Goal: Task Accomplishment & Management: Complete application form

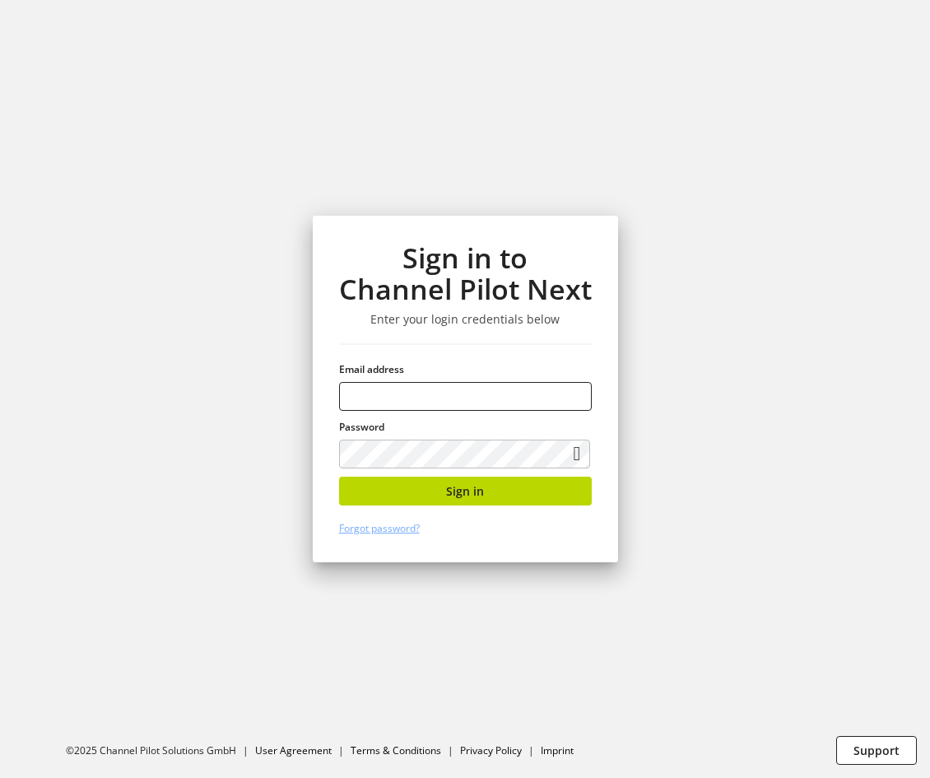
type input "**********"
click at [516, 485] on button "Sign in" at bounding box center [465, 490] width 253 height 29
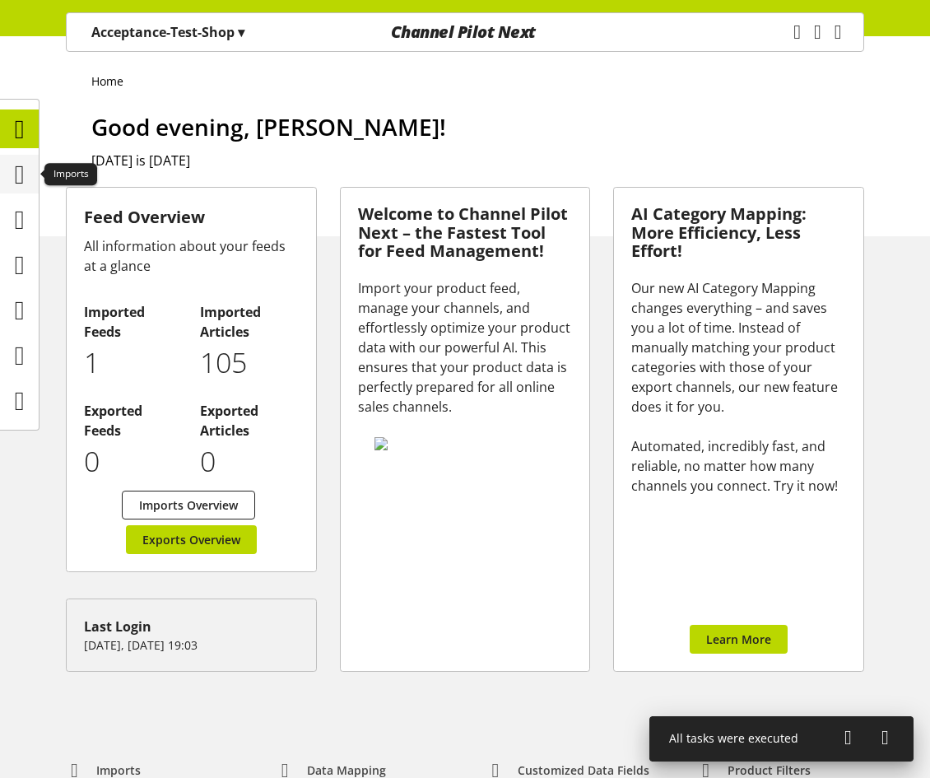
click at [34, 170] on div at bounding box center [19, 174] width 39 height 39
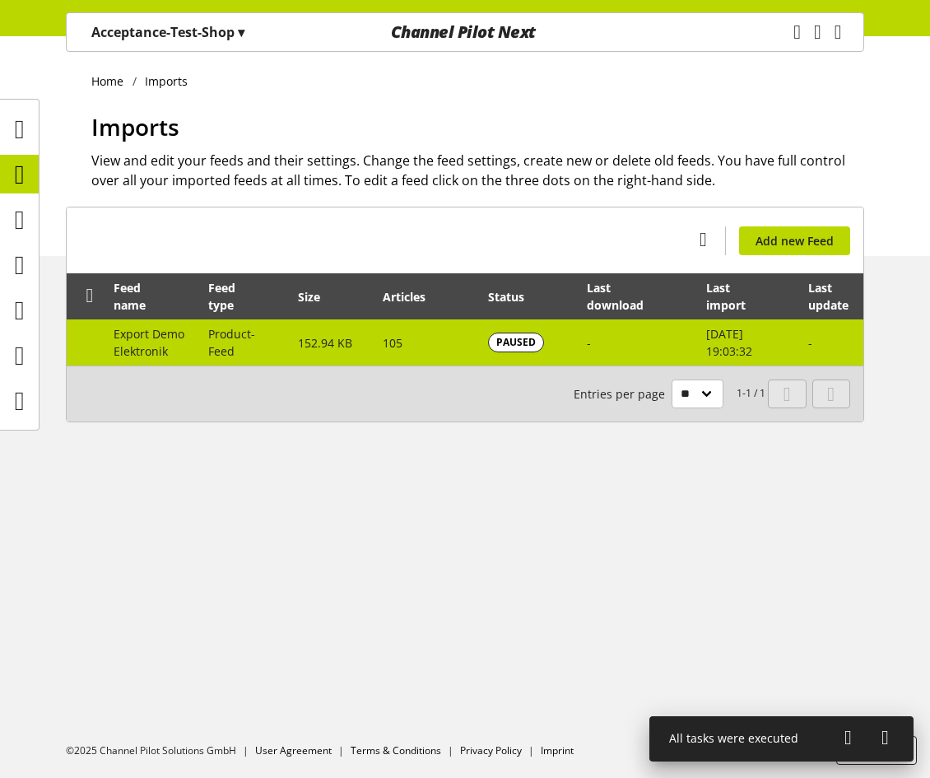
click at [289, 341] on td "152.94 KB" at bounding box center [331, 342] width 85 height 46
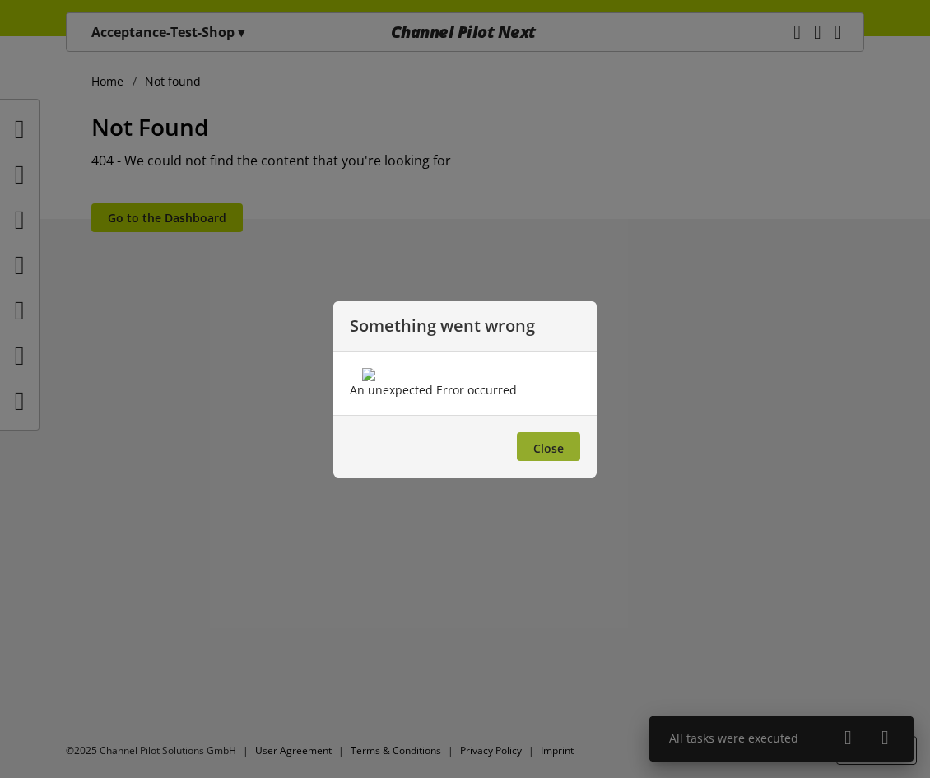
click at [550, 456] on span "Close" at bounding box center [548, 448] width 30 height 16
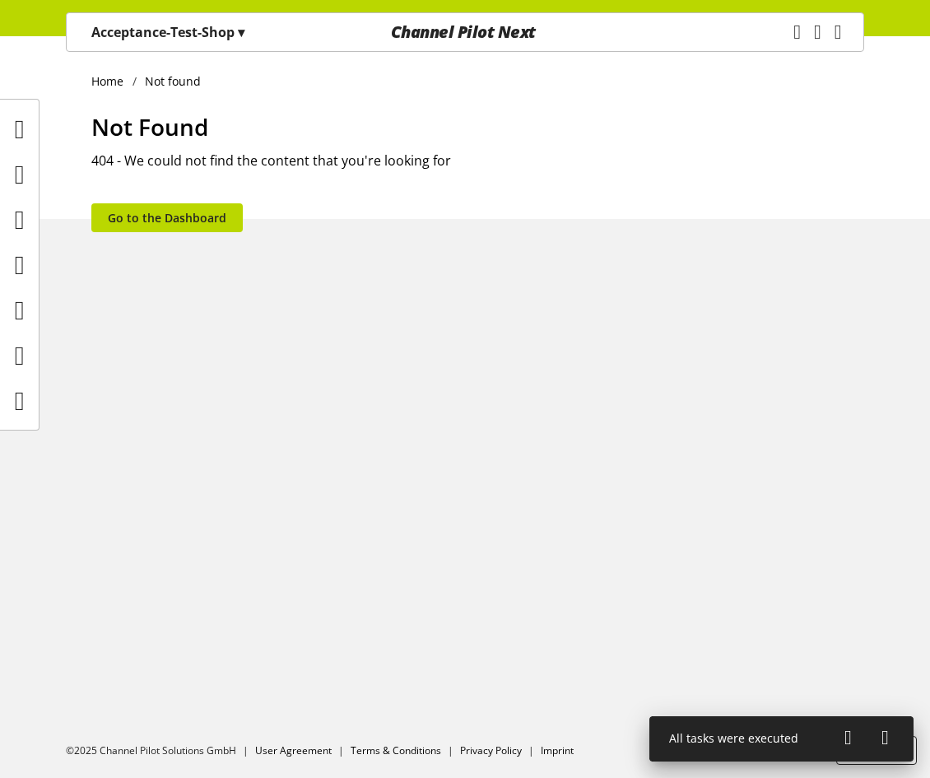
click at [110, 35] on p "Acceptance-Test-Shop ▾" at bounding box center [167, 32] width 153 height 20
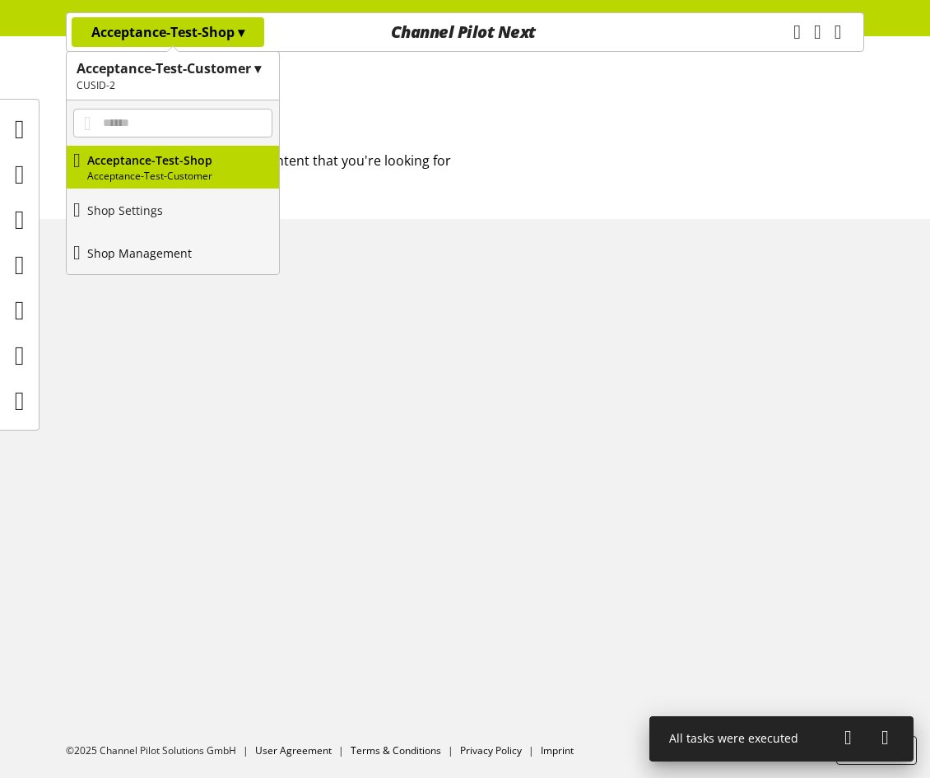
click at [183, 239] on link "Shop Management" at bounding box center [173, 252] width 212 height 43
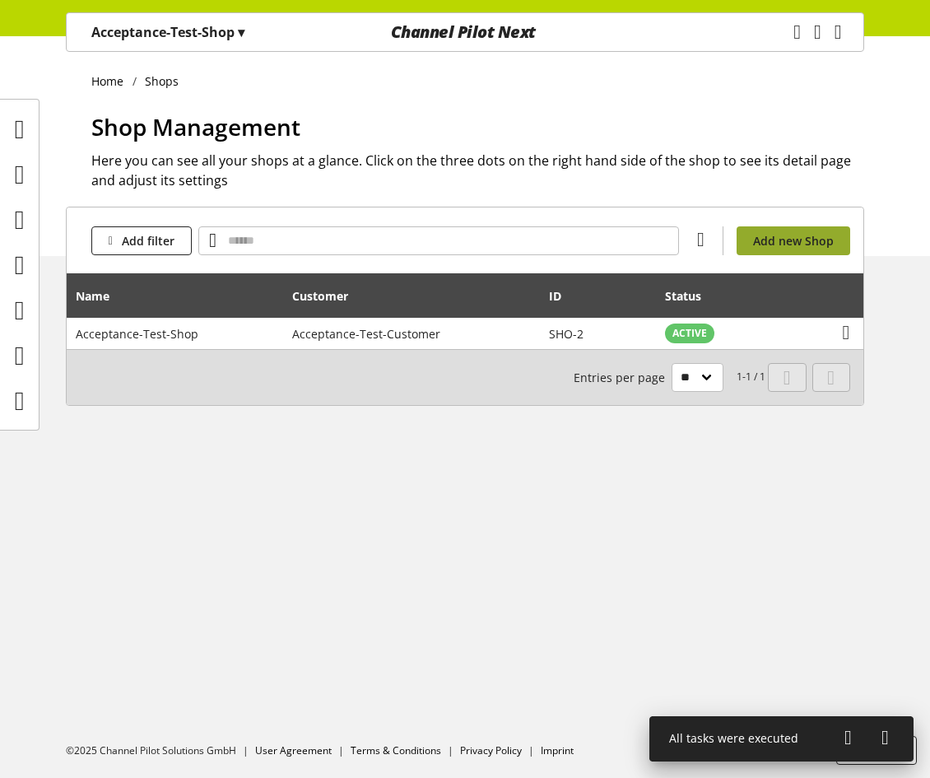
click at [781, 242] on span "Add new Shop" at bounding box center [793, 240] width 81 height 17
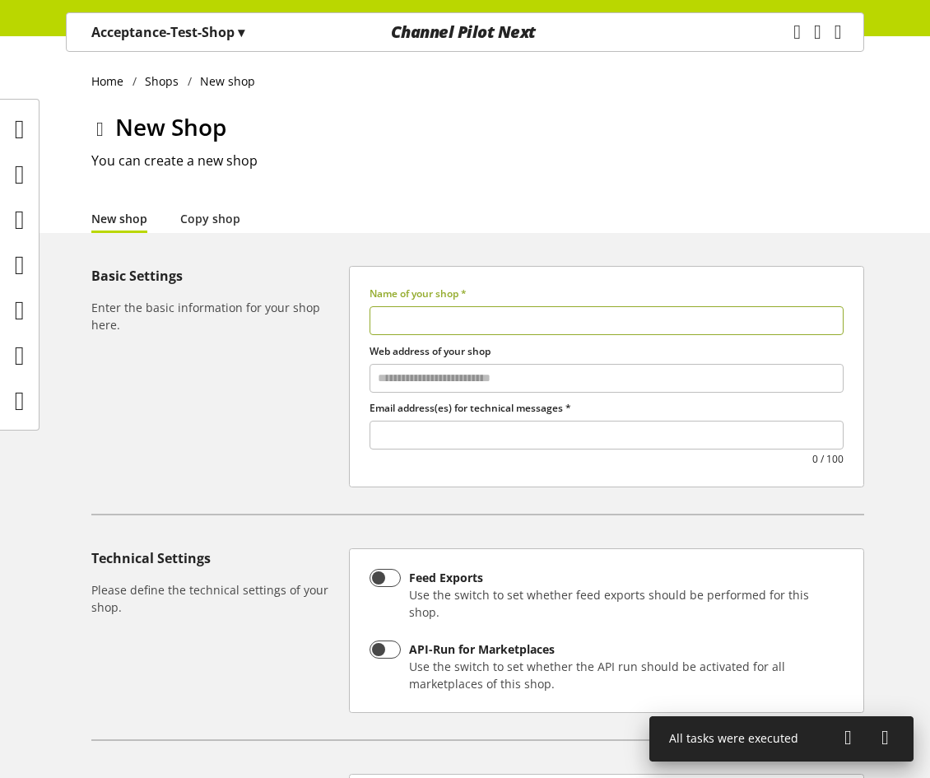
click at [415, 321] on input "text" at bounding box center [606, 320] width 474 height 29
type input "********"
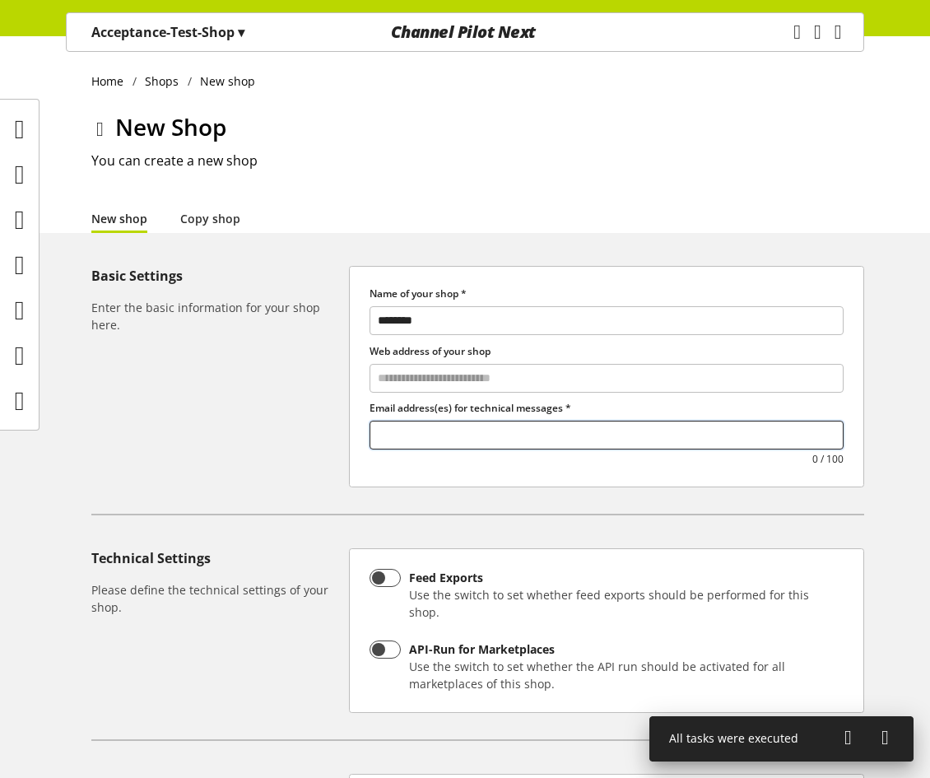
click at [499, 439] on input "text" at bounding box center [606, 435] width 472 height 22
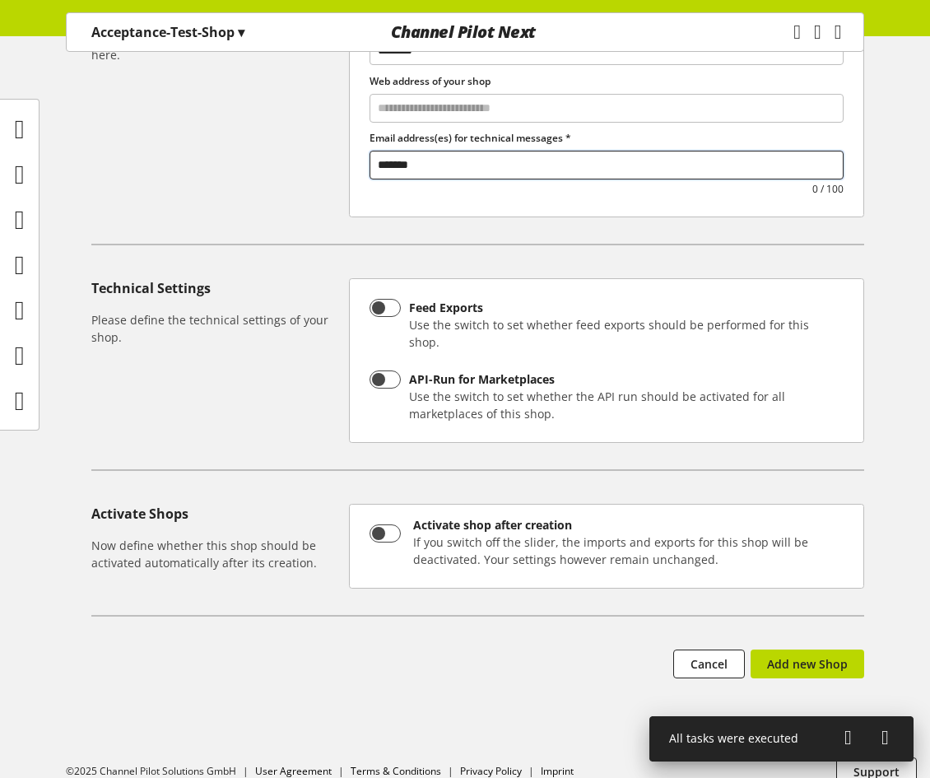
scroll to position [274, 0]
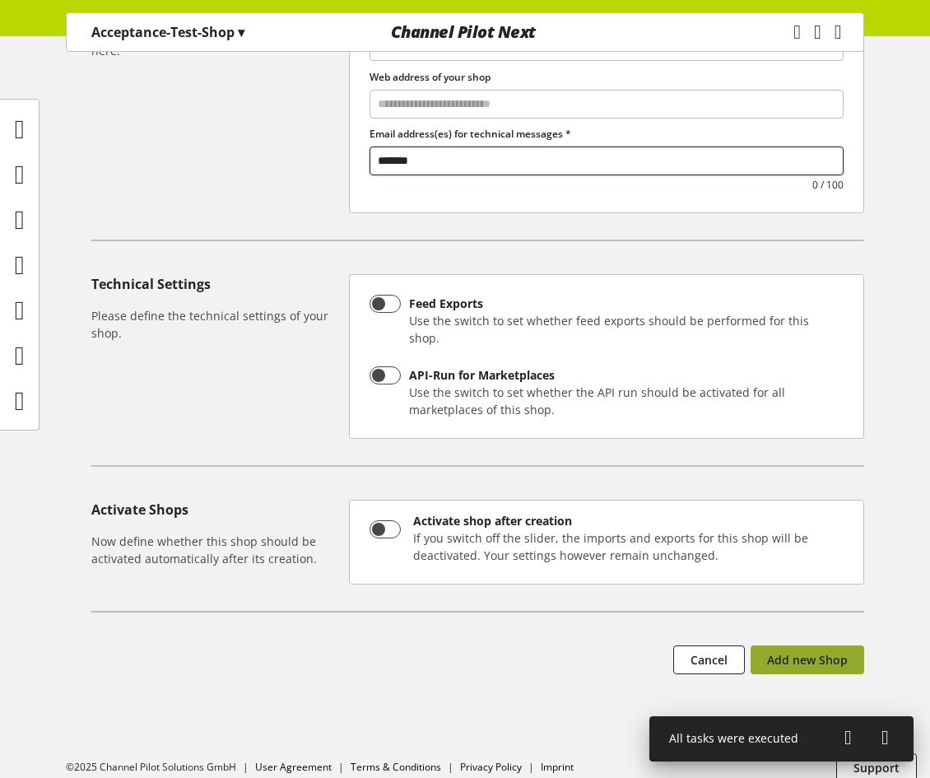
type input "*******"
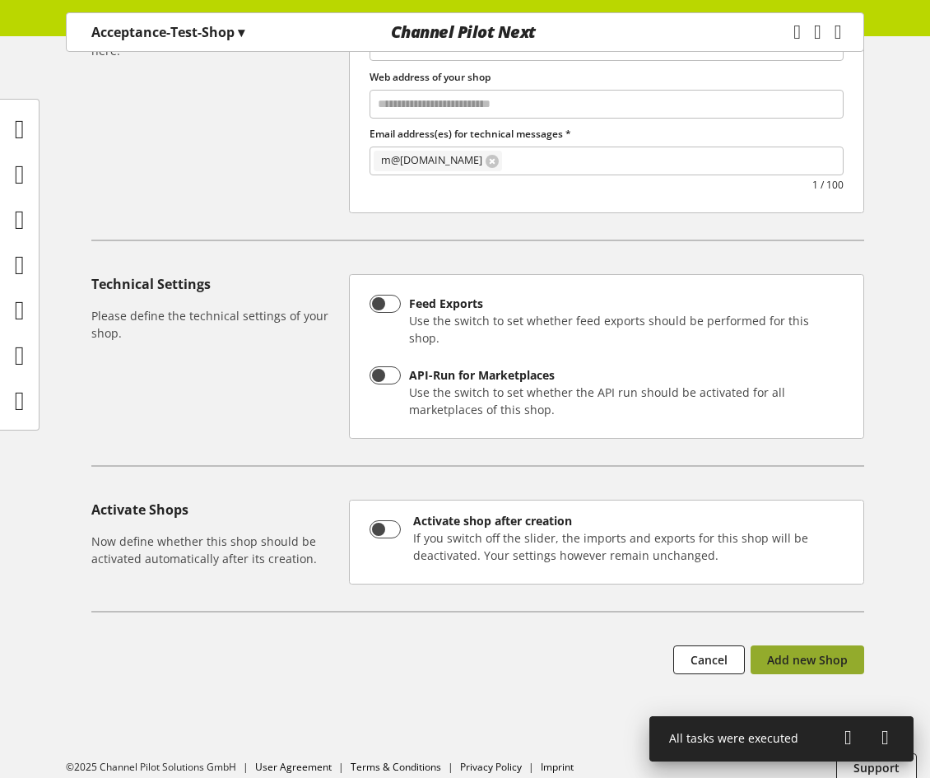
click at [806, 651] on span "Add new Shop" at bounding box center [807, 659] width 81 height 17
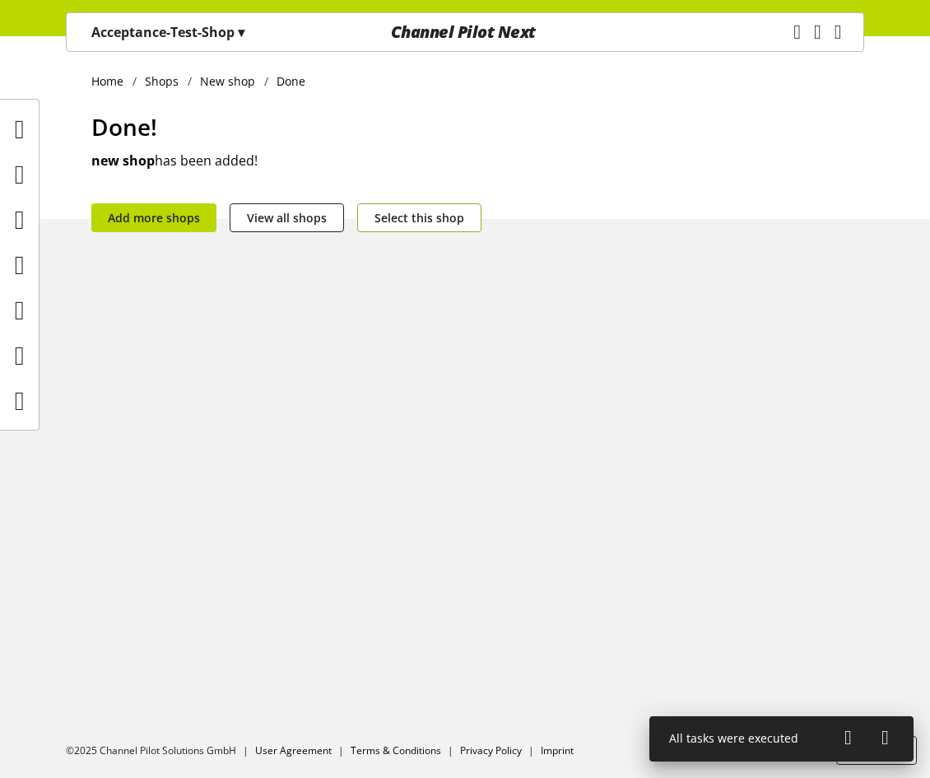
click at [444, 227] on button "Select this shop" at bounding box center [419, 217] width 124 height 29
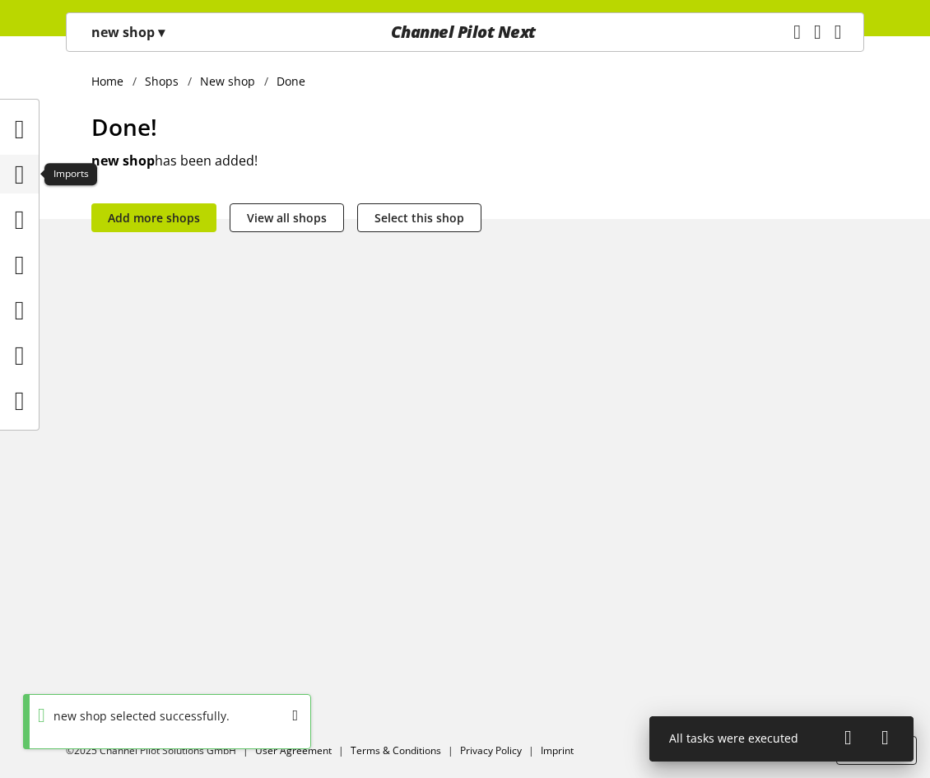
click at [15, 163] on icon at bounding box center [20, 174] width 10 height 33
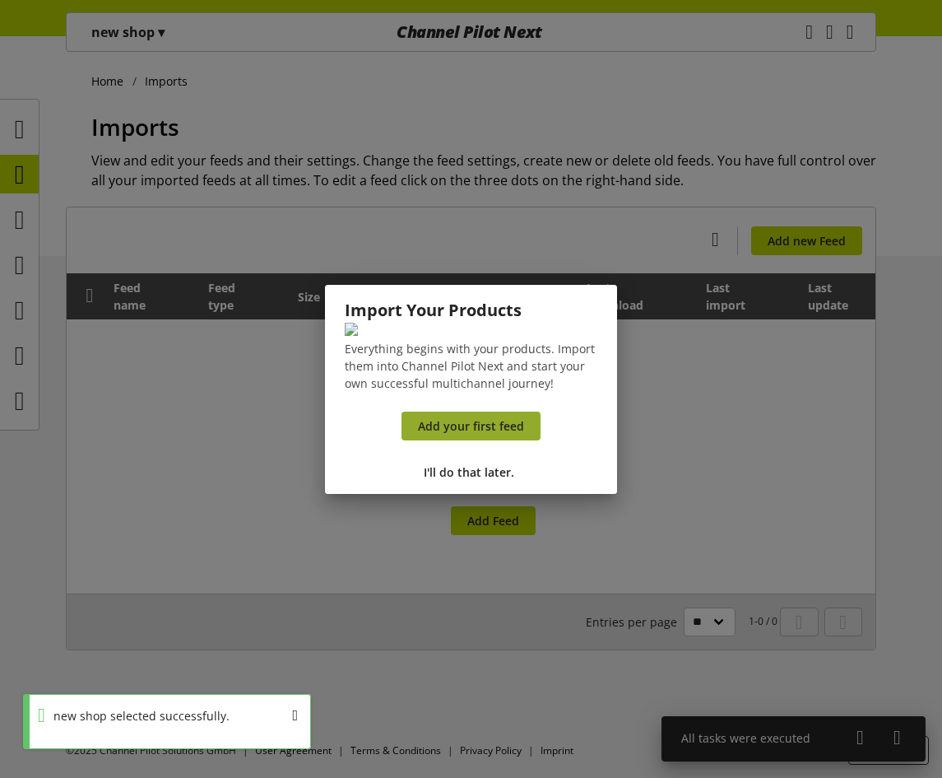
click at [459, 434] on span "Add your first feed" at bounding box center [471, 425] width 106 height 17
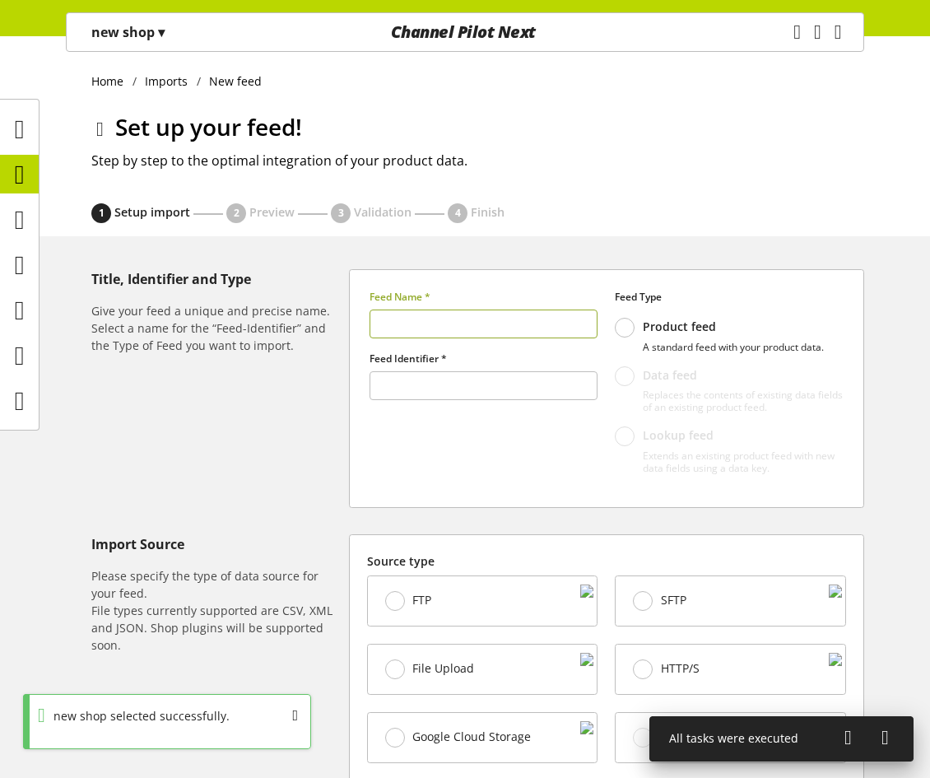
type input "******"
click at [452, 318] on input "text" at bounding box center [483, 323] width 229 height 29
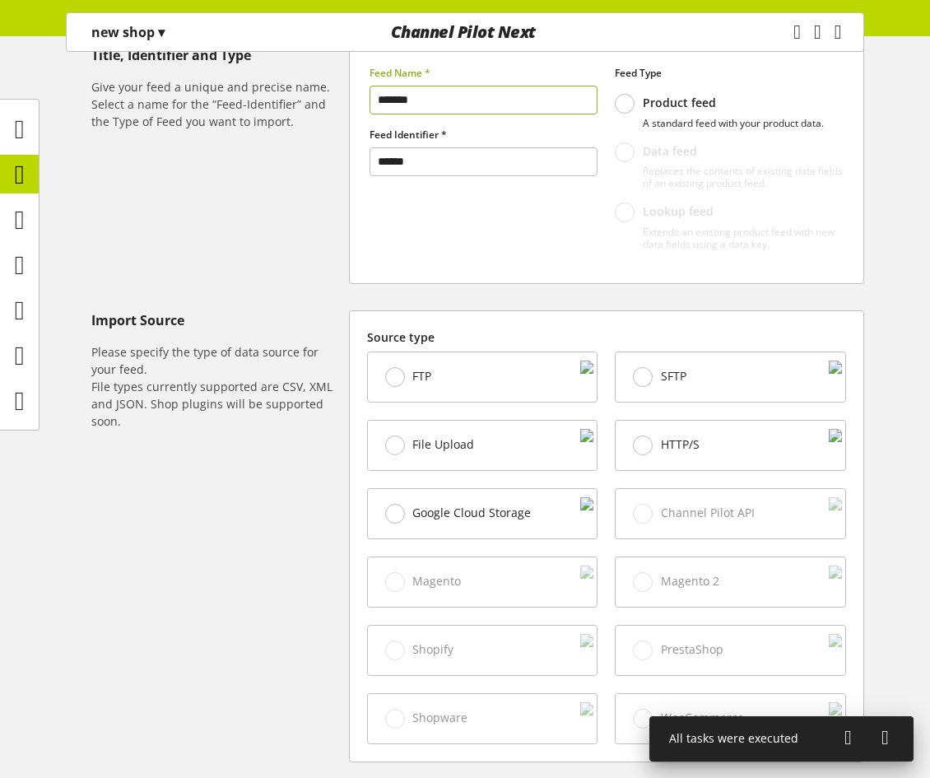
scroll to position [247, 0]
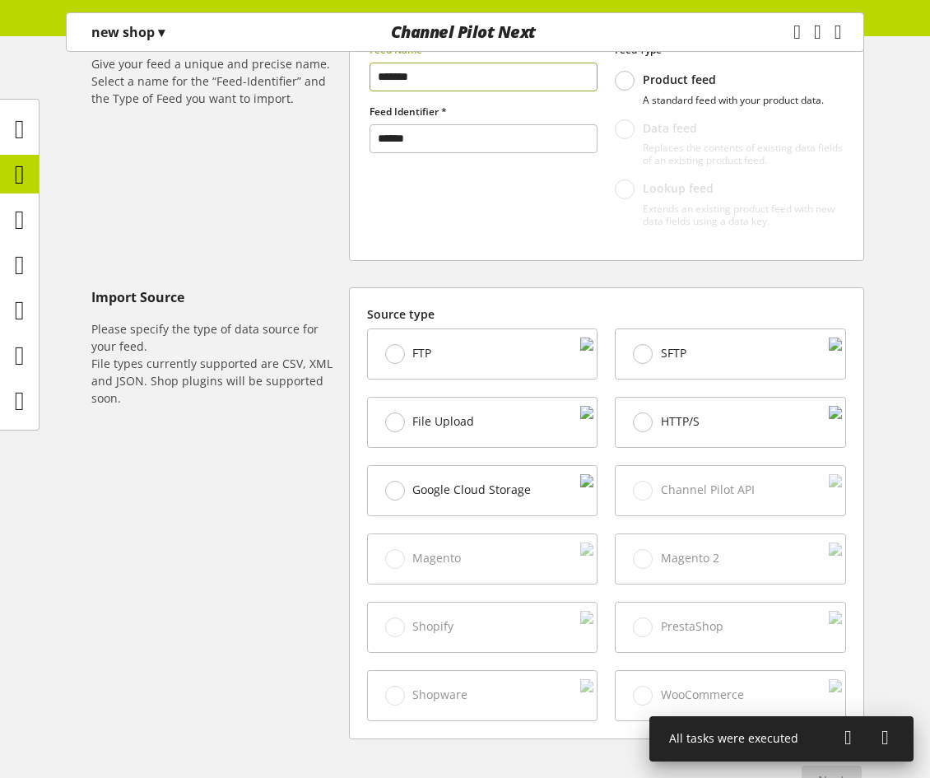
type input "*******"
click at [474, 438] on div "File Upload" at bounding box center [483, 421] width 230 height 49
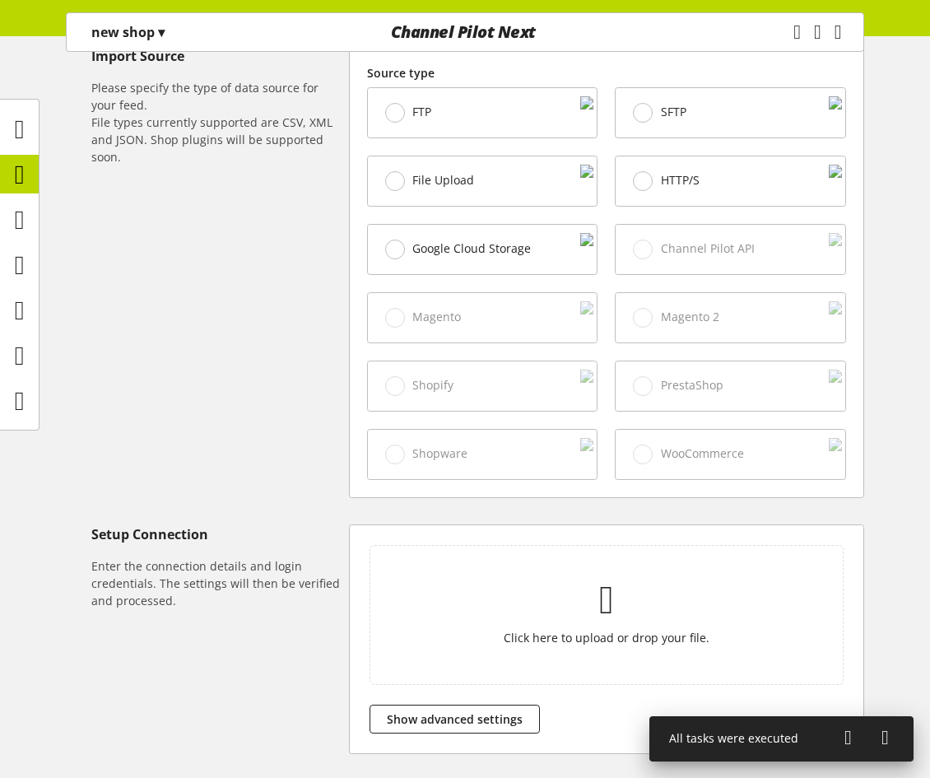
scroll to position [494, 0]
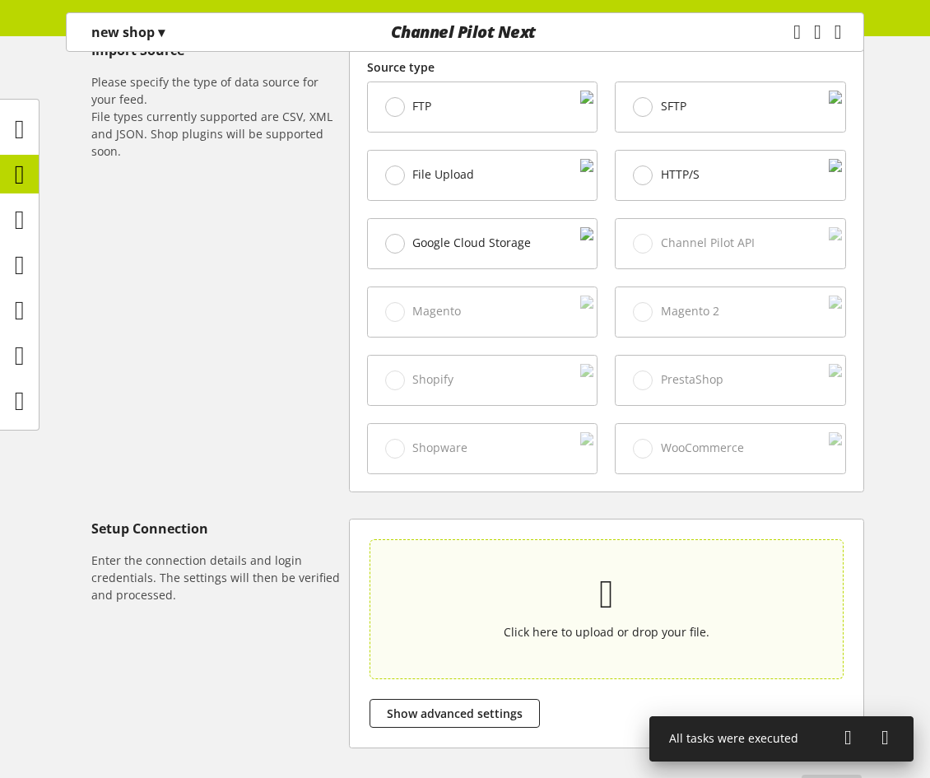
click at [585, 642] on section "Click here to upload or drop your file." at bounding box center [606, 608] width 467 height 132
click at [585, 642] on input "Click here to upload or drop your file." at bounding box center [606, 609] width 474 height 140
type input "**********"
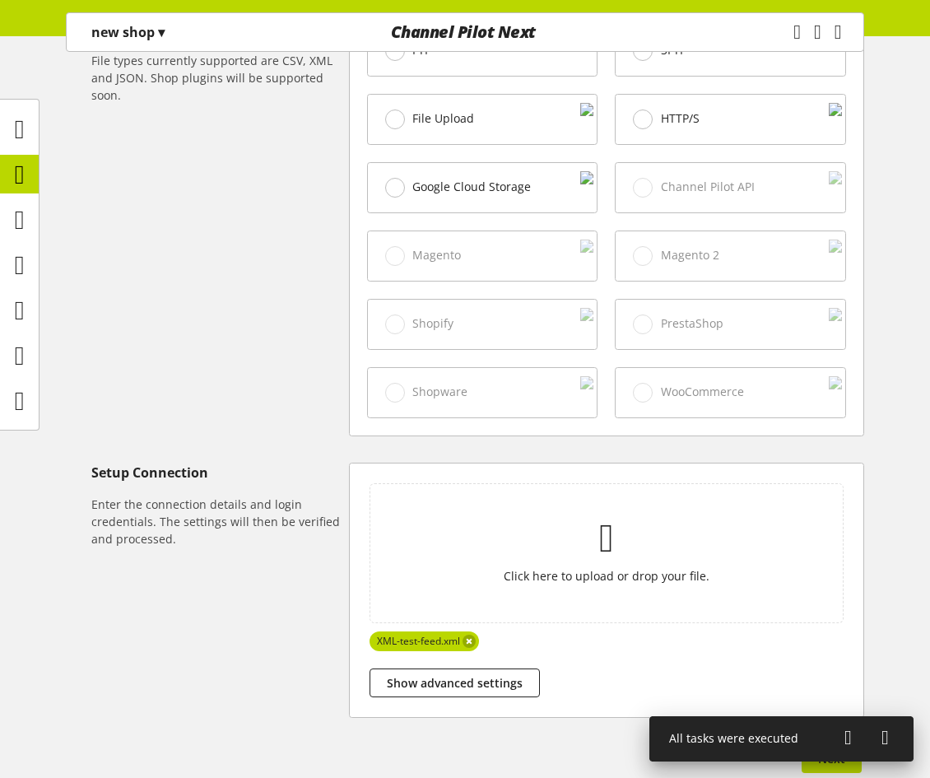
scroll to position [641, 0]
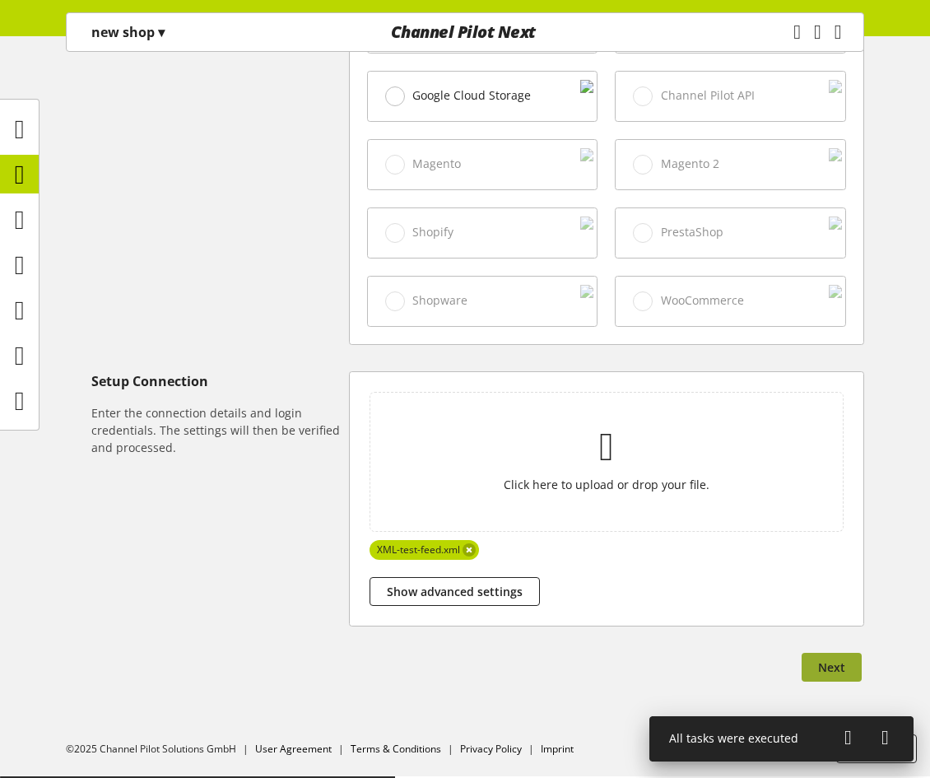
click at [835, 667] on span "Next" at bounding box center [831, 666] width 27 height 17
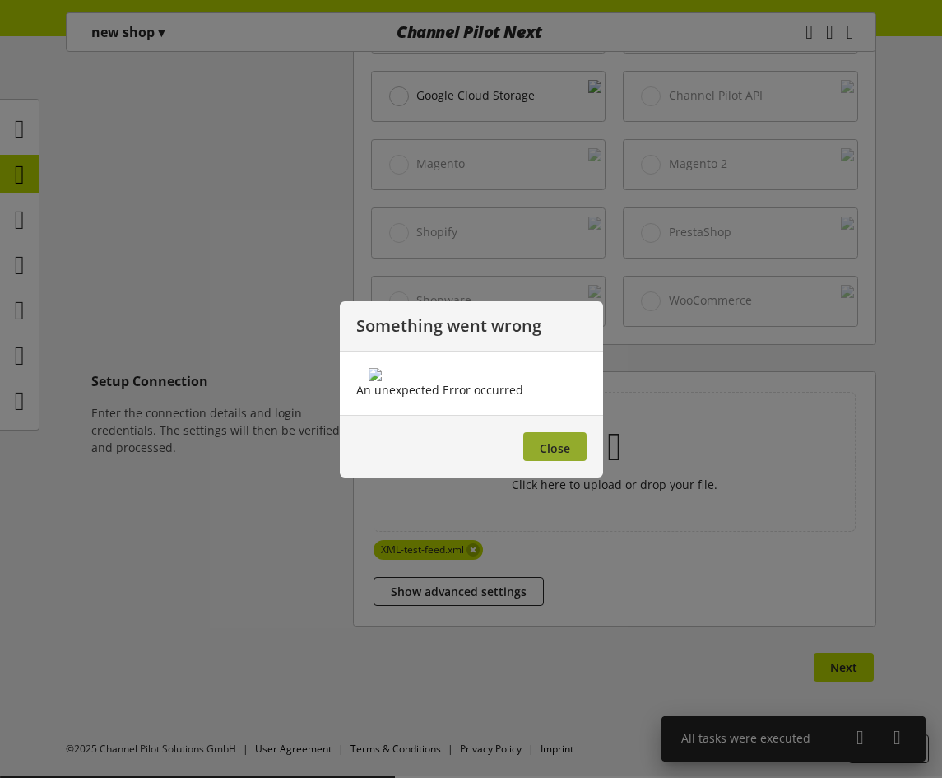
click at [546, 461] on button "Close" at bounding box center [554, 446] width 63 height 29
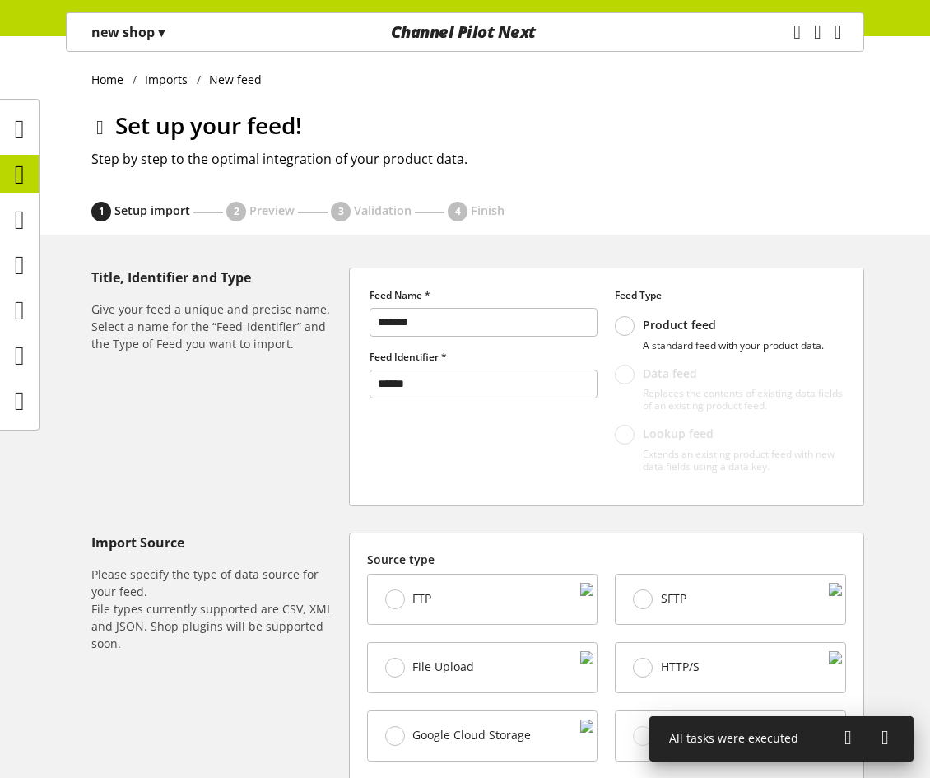
scroll to position [0, 0]
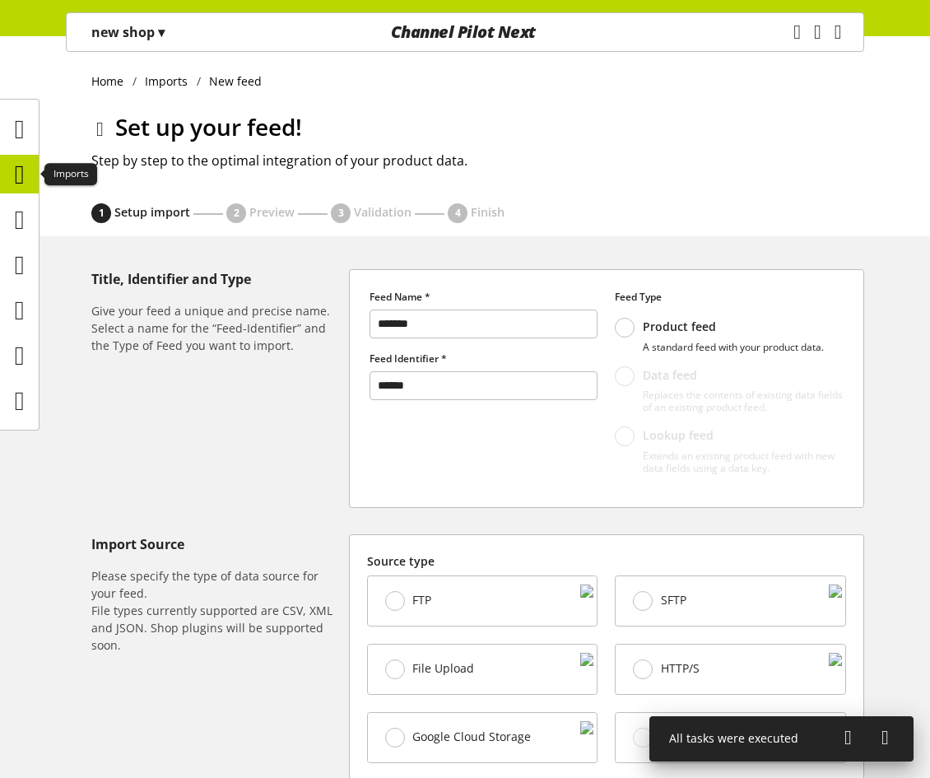
click at [16, 166] on icon at bounding box center [20, 174] width 10 height 33
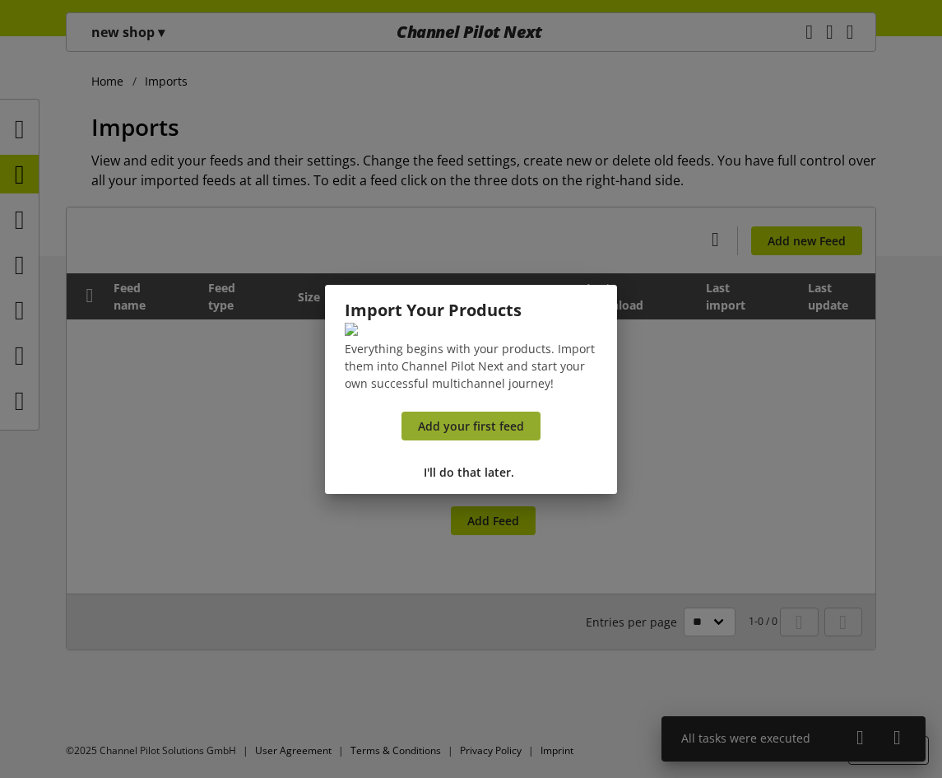
click at [484, 440] on link "Add your first feed" at bounding box center [471, 425] width 139 height 29
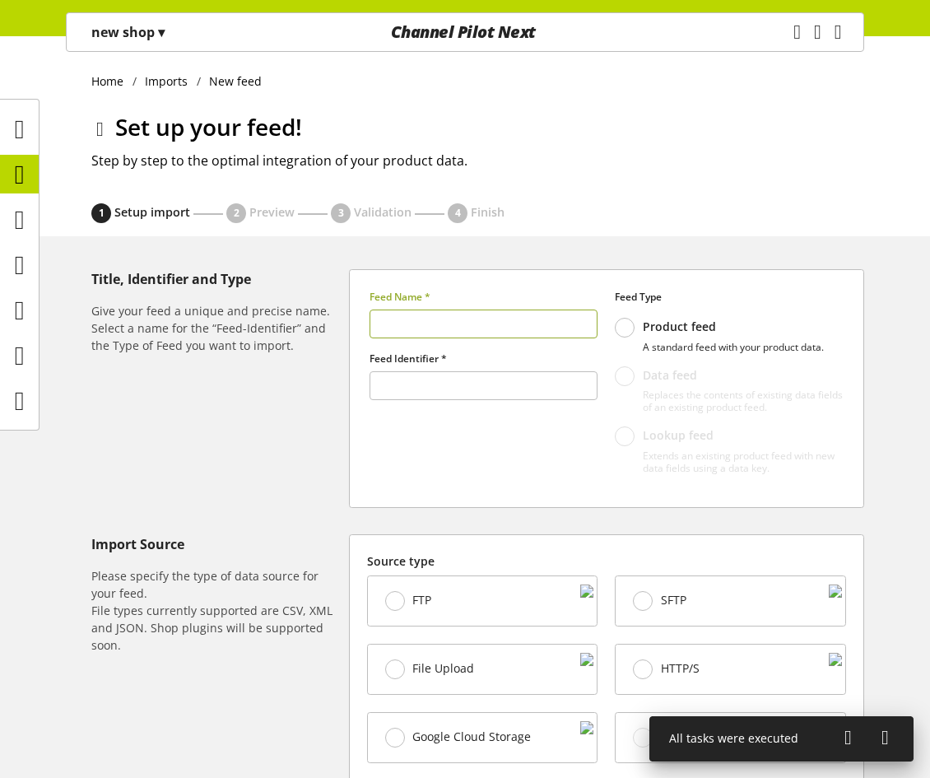
type input "******"
click at [488, 316] on input "text" at bounding box center [483, 323] width 229 height 29
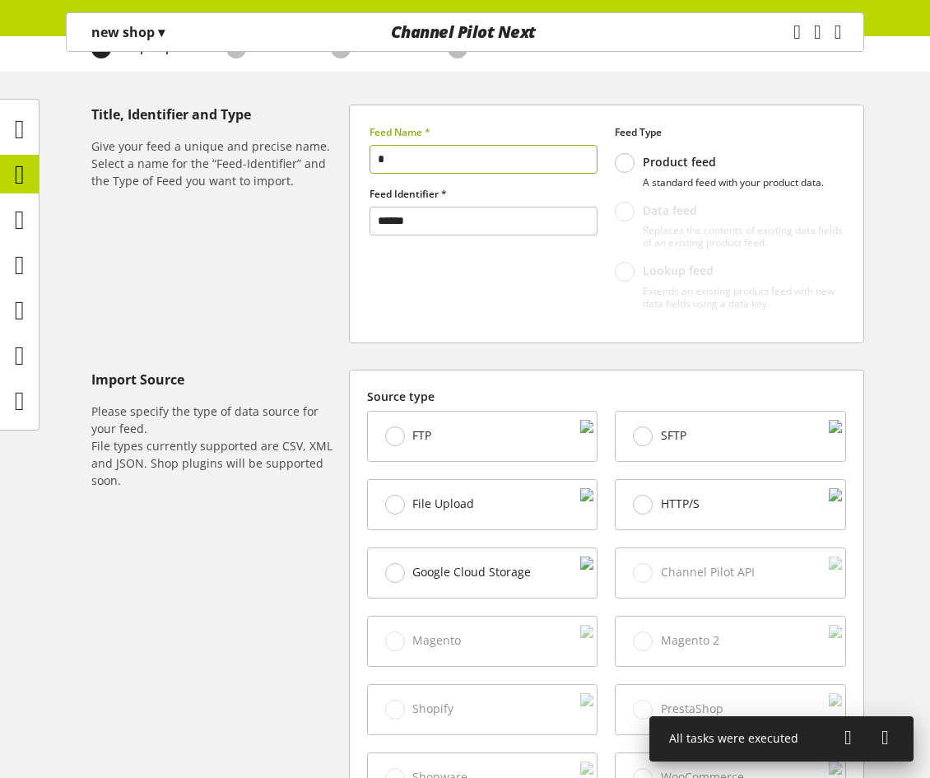
type input "*"
click at [470, 424] on div "FTP" at bounding box center [483, 435] width 230 height 49
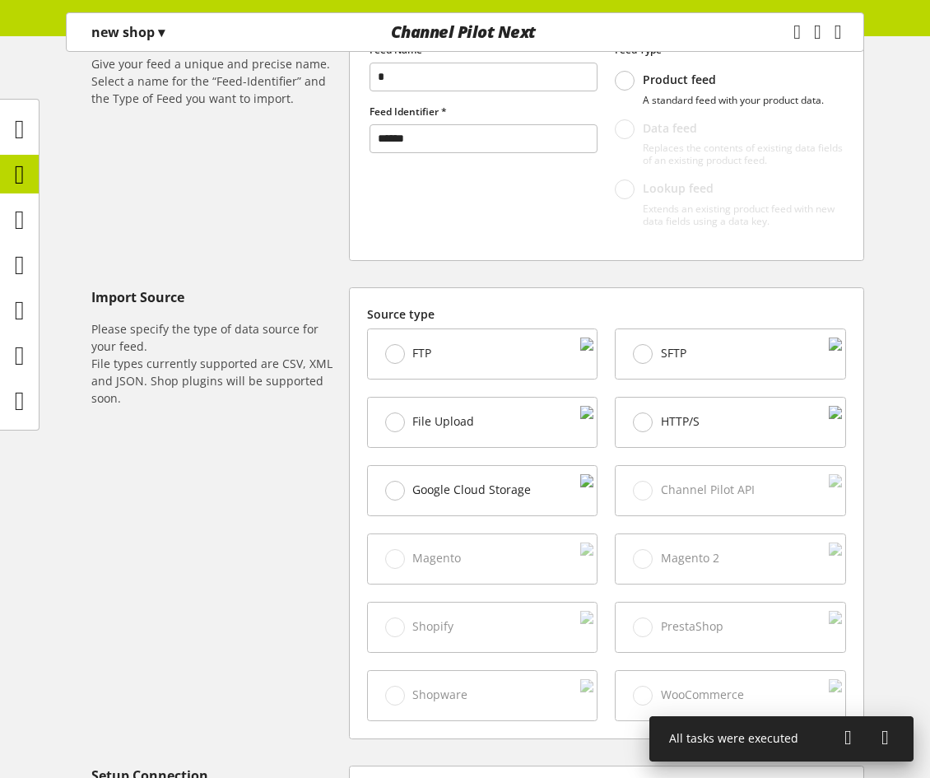
click at [481, 434] on div "File Upload" at bounding box center [483, 421] width 230 height 49
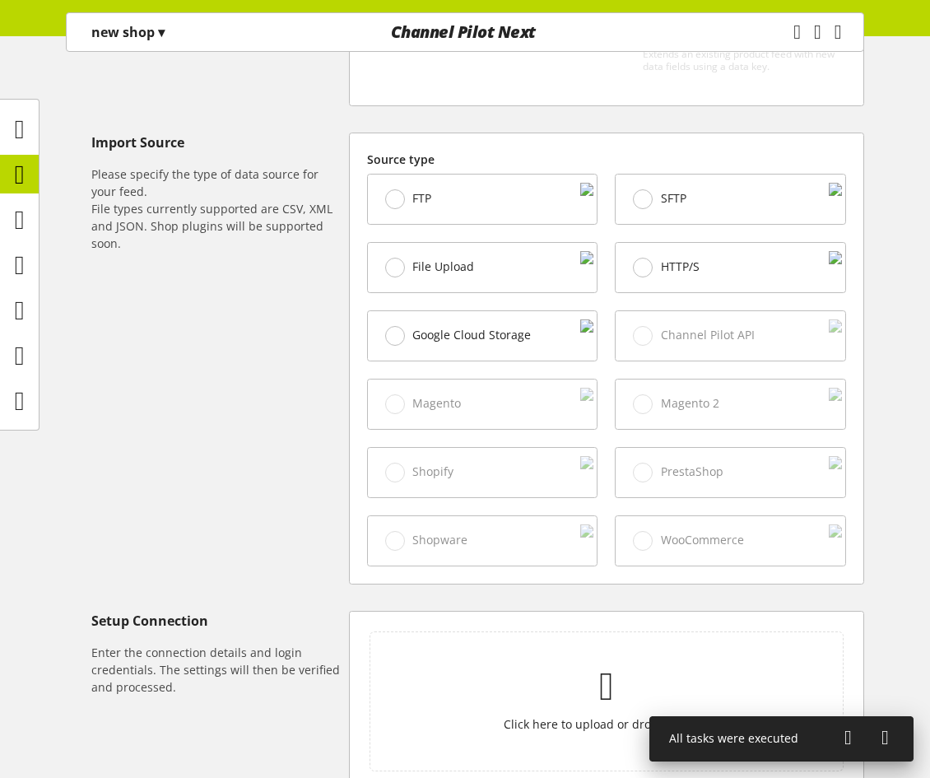
scroll to position [576, 0]
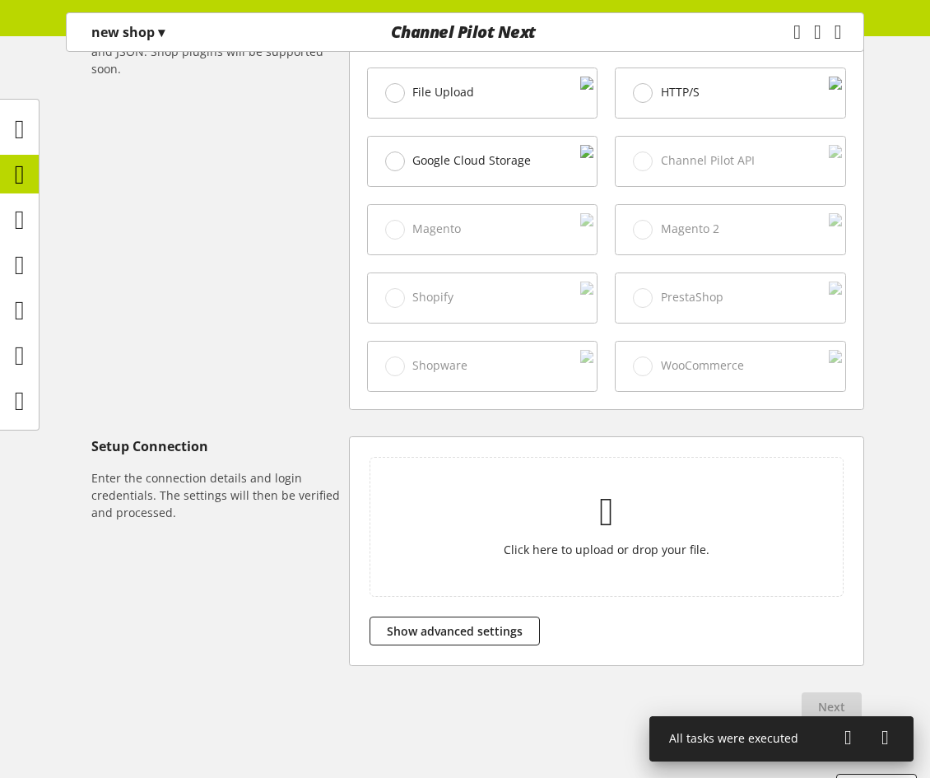
click at [523, 605] on div "Click here to upload or drop your file. Show advanced settings" at bounding box center [606, 551] width 513 height 229
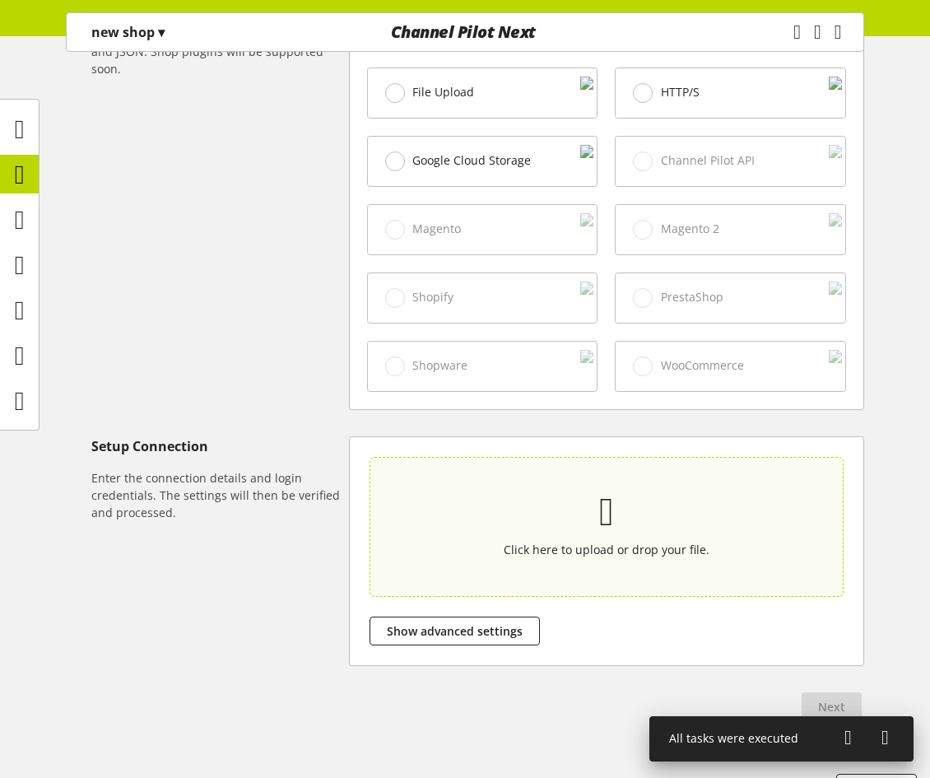
click at [532, 571] on section "Click here to upload or drop your file." at bounding box center [606, 526] width 467 height 132
click at [532, 571] on input "Click here to upload or drop your file." at bounding box center [606, 527] width 474 height 140
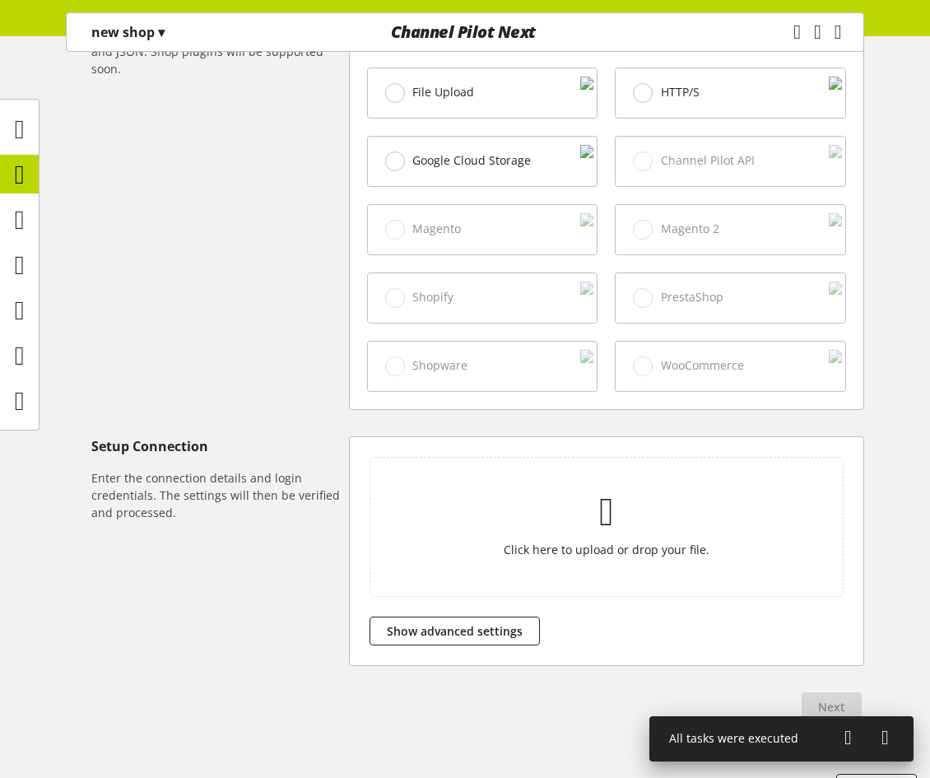
type input "**********"
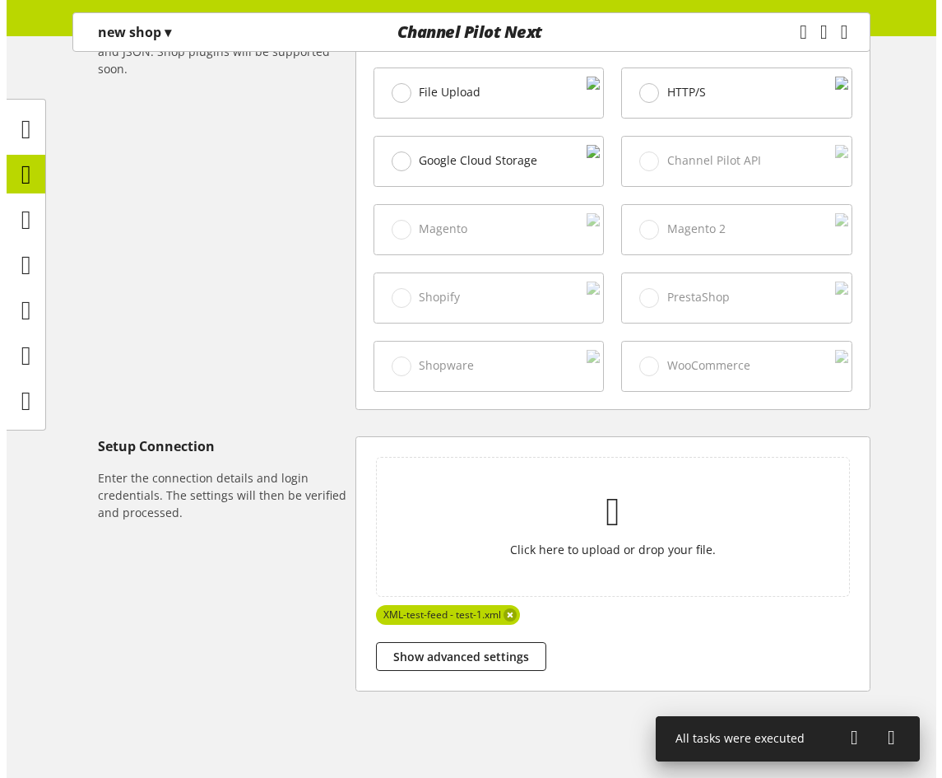
scroll to position [641, 0]
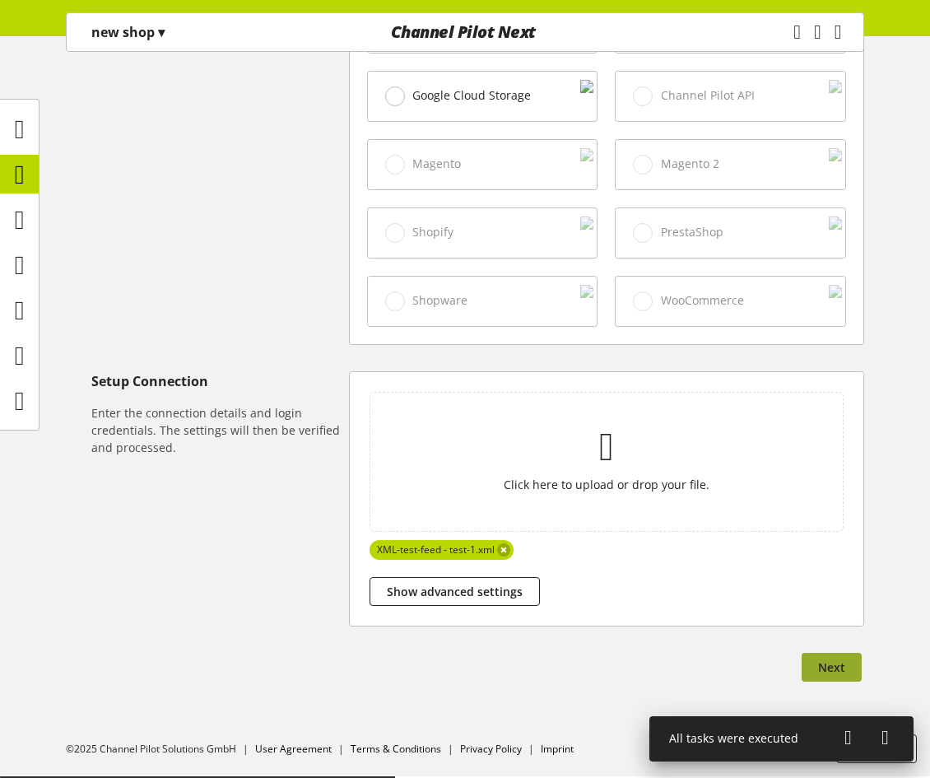
click at [832, 666] on span "Next" at bounding box center [831, 666] width 27 height 17
